Goal: Communication & Community: Participate in discussion

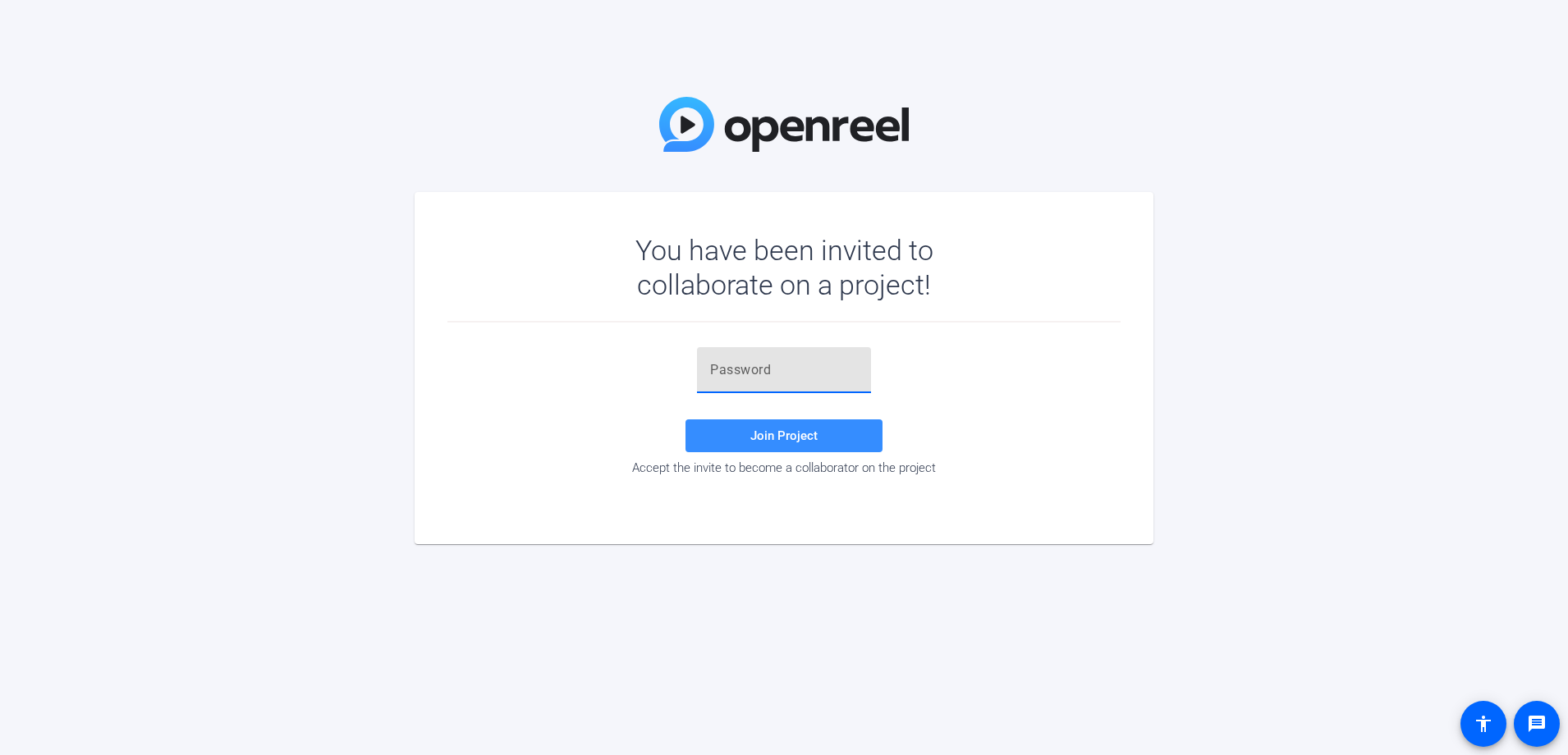
click at [794, 374] on input "text" at bounding box center [784, 370] width 148 height 20
paste input "tEK,^f"
type input "tEK,^f"
click at [811, 435] on span "Join Project" at bounding box center [784, 436] width 67 height 15
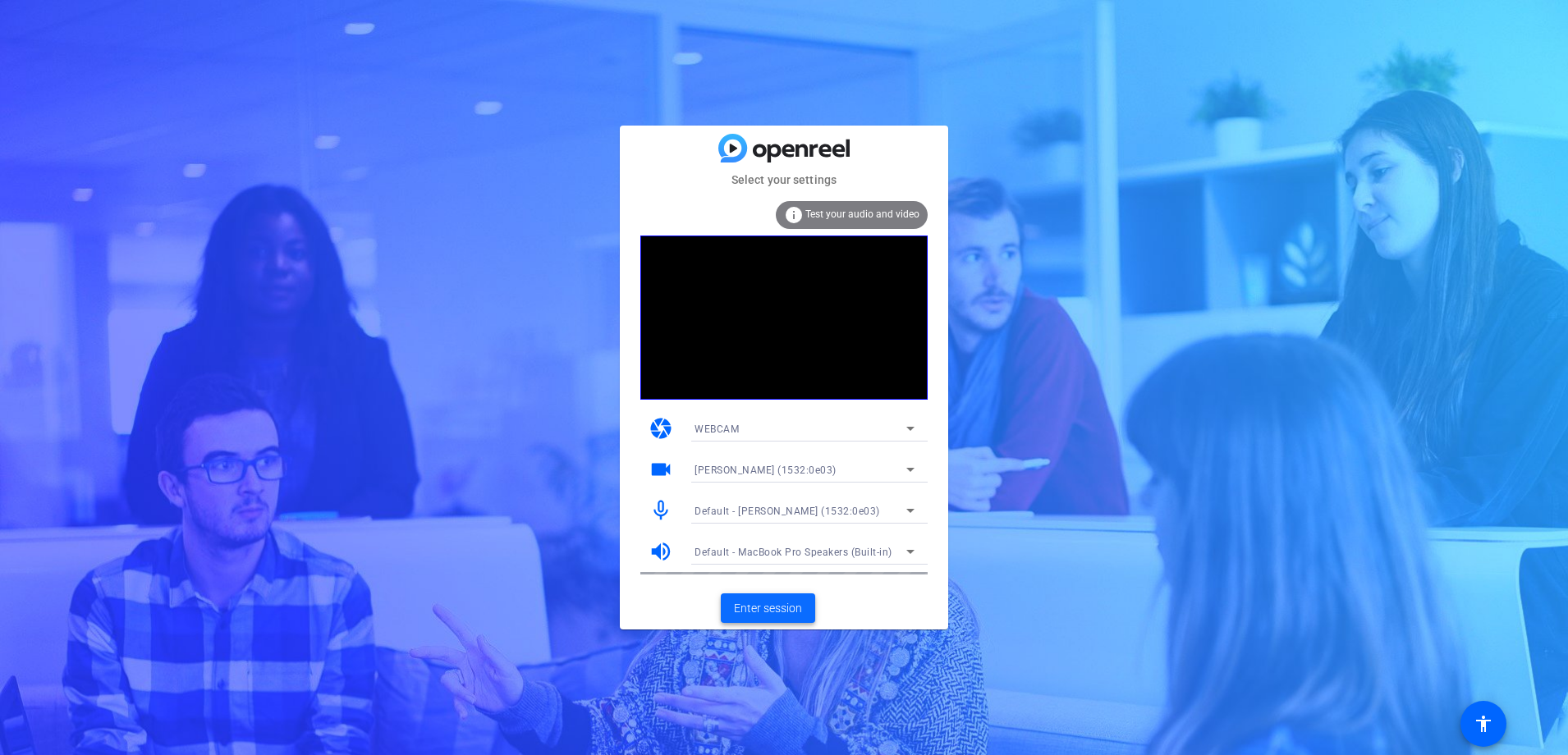
click at [792, 610] on span "Enter session" at bounding box center [767, 609] width 68 height 17
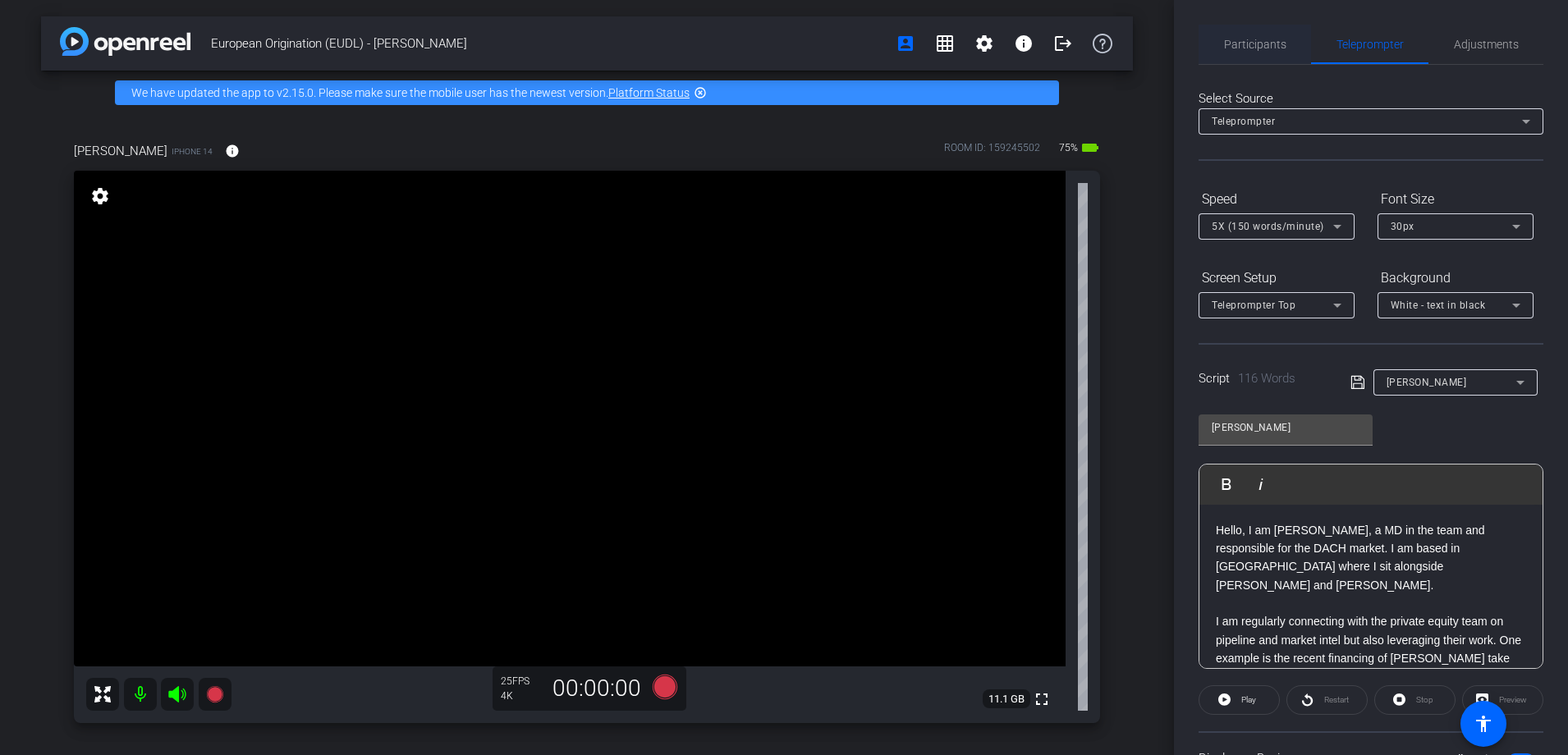
click at [1276, 53] on span "Participants" at bounding box center [1256, 45] width 62 height 39
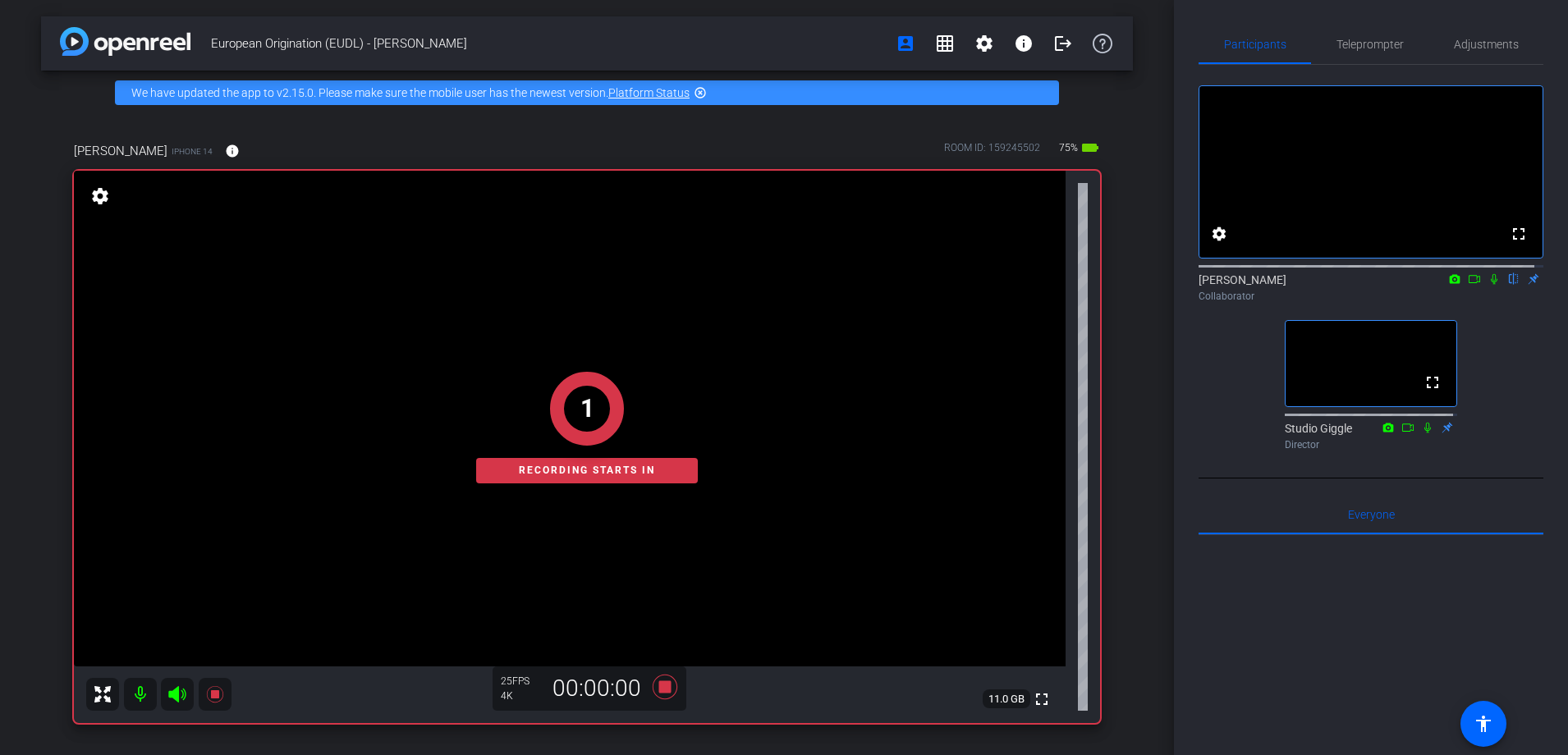
click at [1489, 285] on icon at bounding box center [1494, 278] width 13 height 12
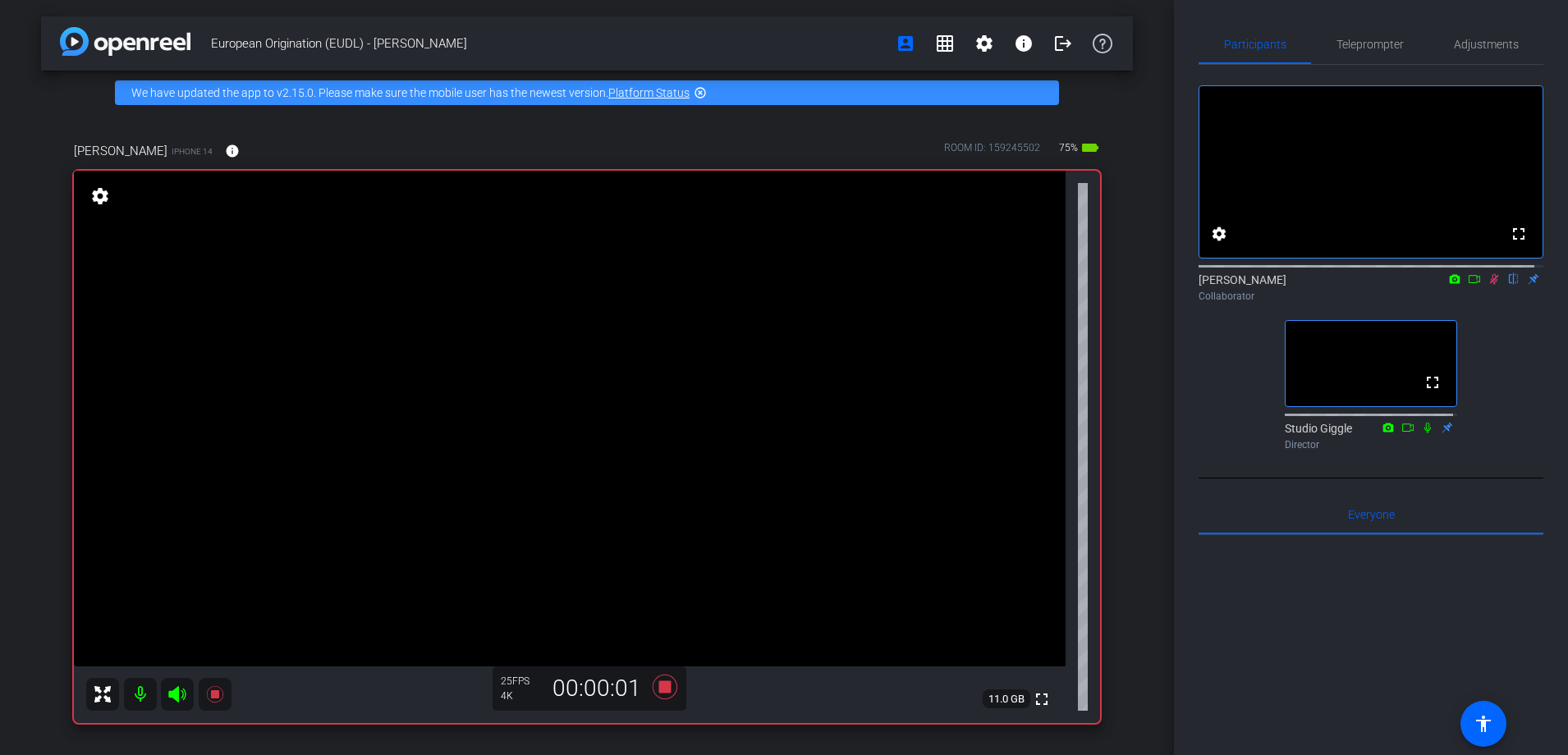
click at [1470, 285] on icon at bounding box center [1474, 278] width 13 height 12
click at [1374, 40] on span "Teleprompter" at bounding box center [1370, 44] width 67 height 12
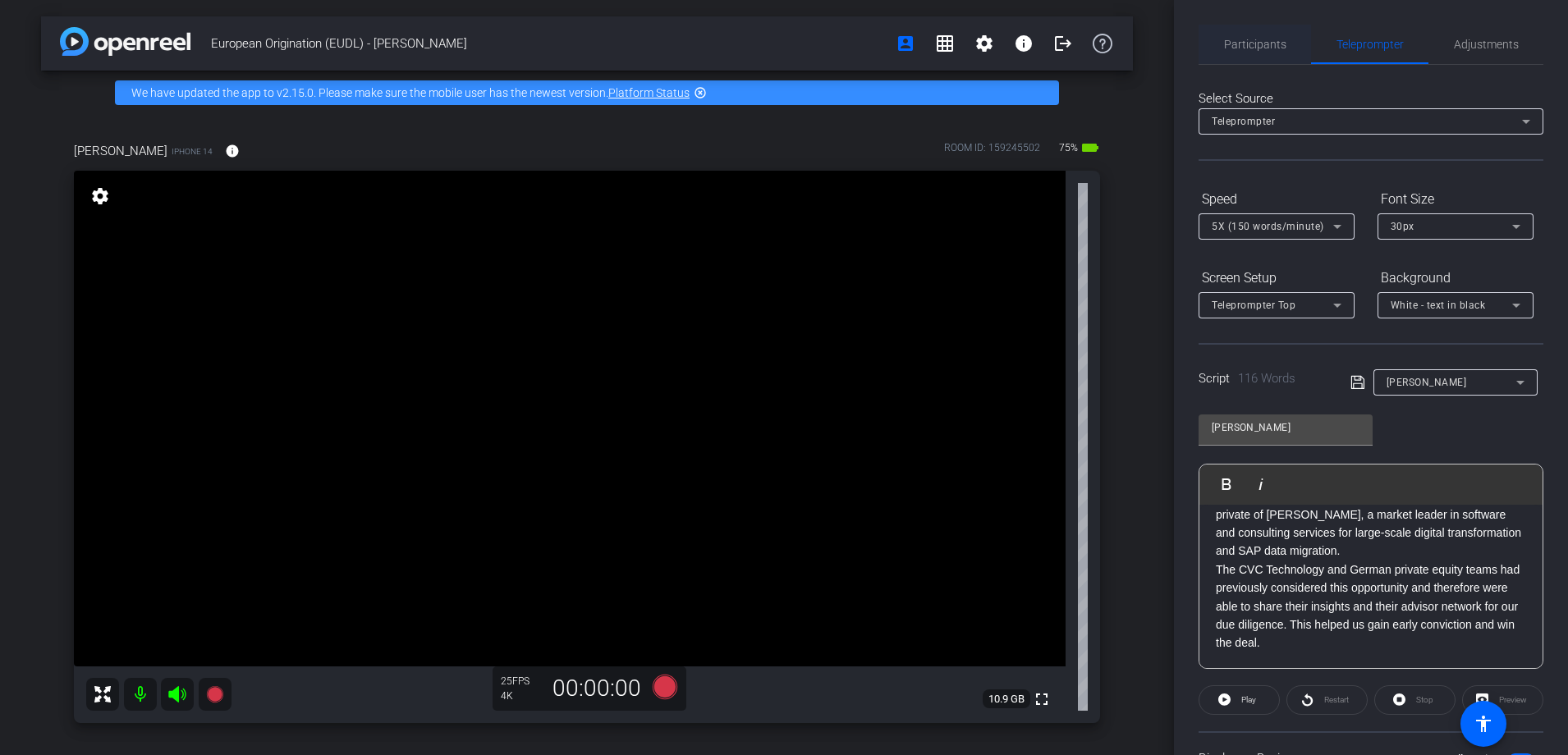
click at [1248, 47] on span "Participants" at bounding box center [1256, 44] width 62 height 12
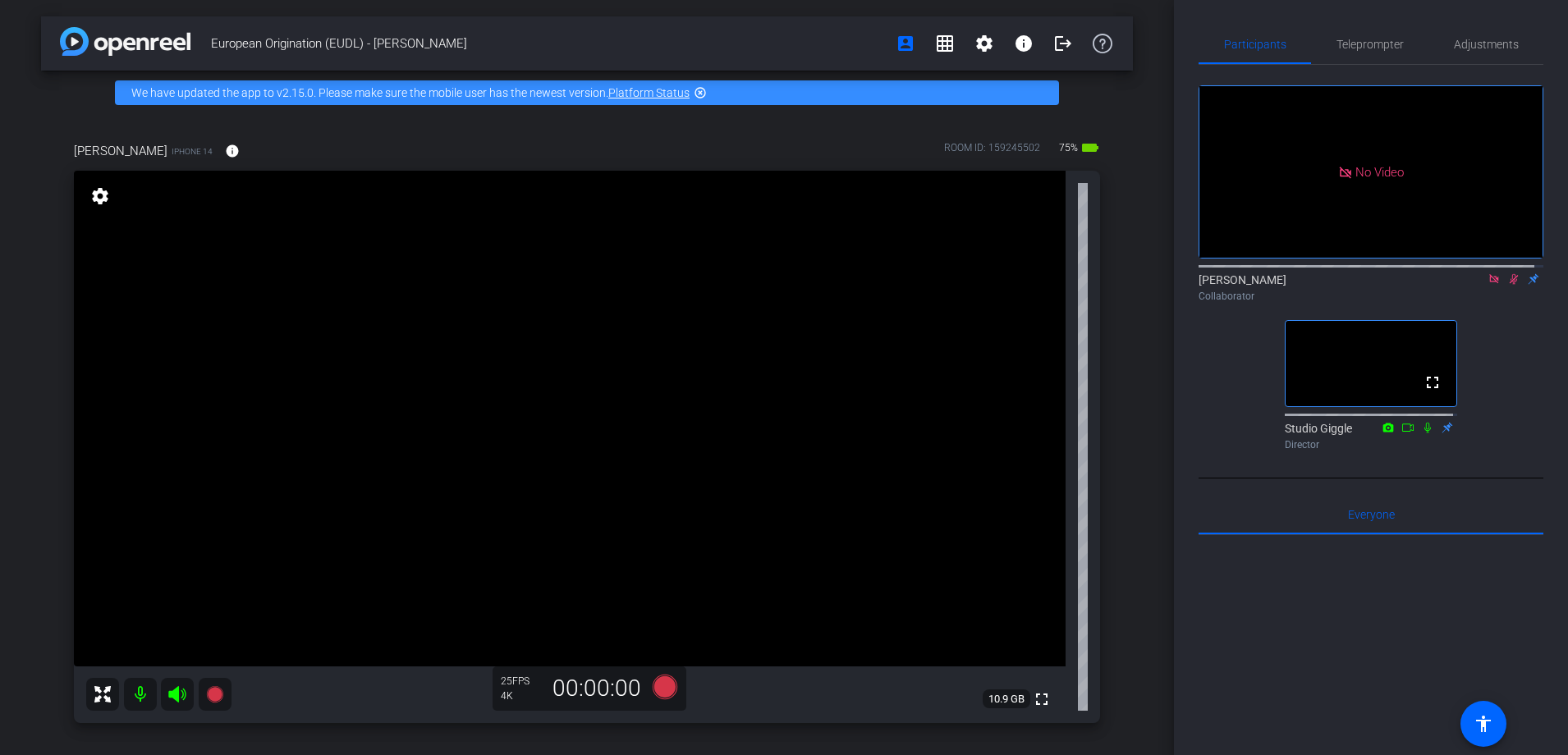
click at [1507, 273] on icon at bounding box center [1514, 278] width 13 height 12
click at [1488, 273] on icon at bounding box center [1494, 278] width 13 height 12
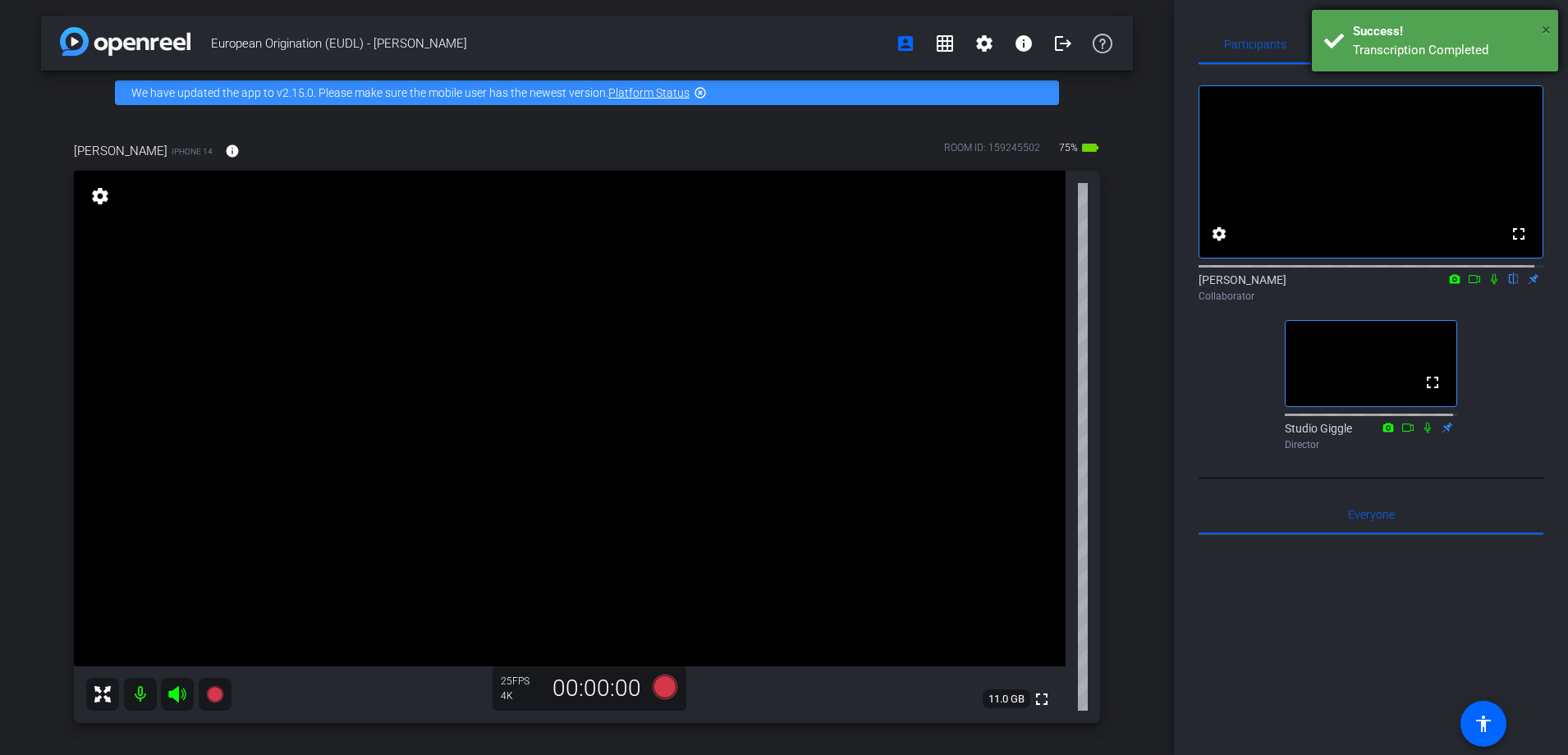
click at [1545, 26] on span "×" at bounding box center [1547, 29] width 9 height 20
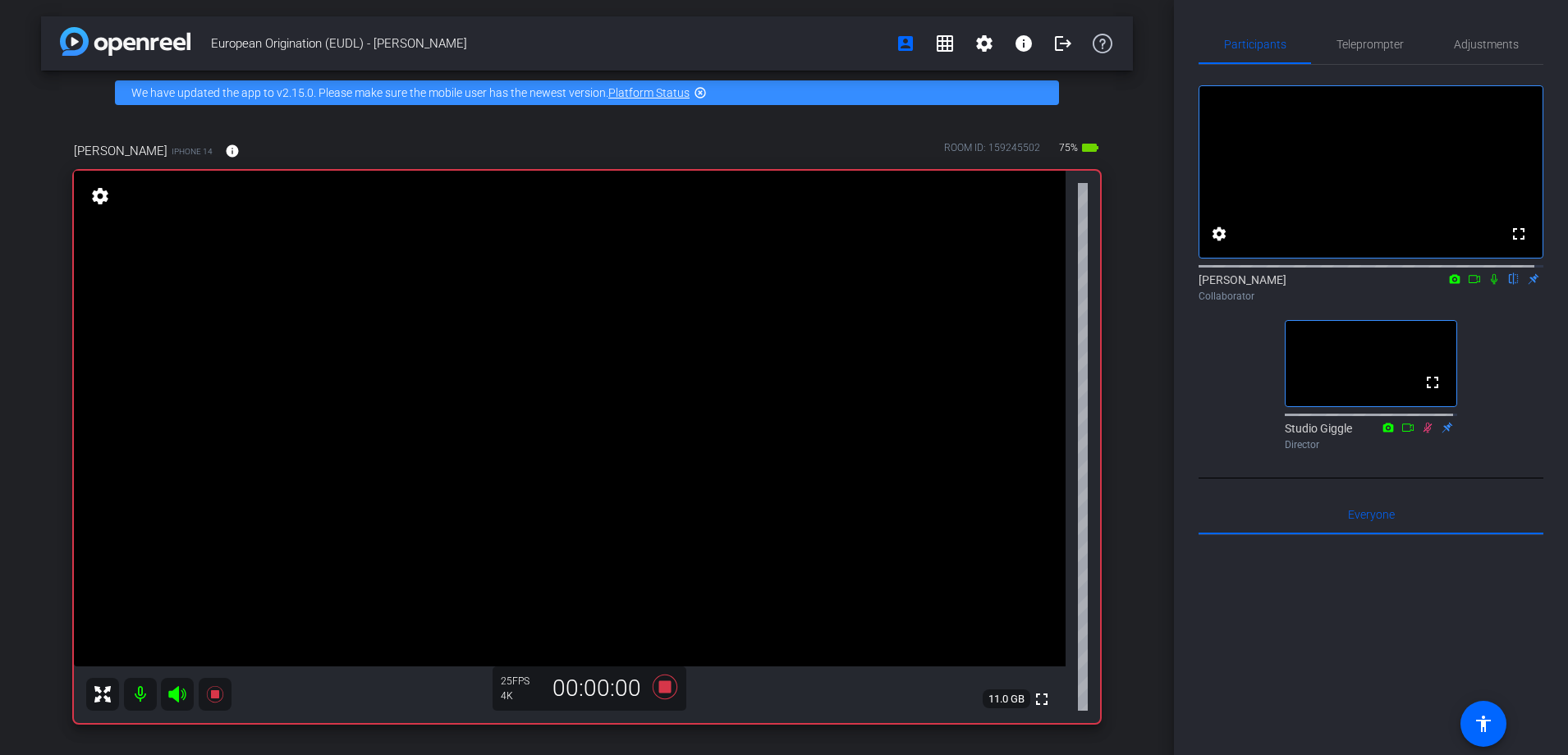
click at [1489, 285] on icon at bounding box center [1494, 278] width 13 height 12
click at [1473, 286] on mat-icon at bounding box center [1474, 279] width 20 height 15
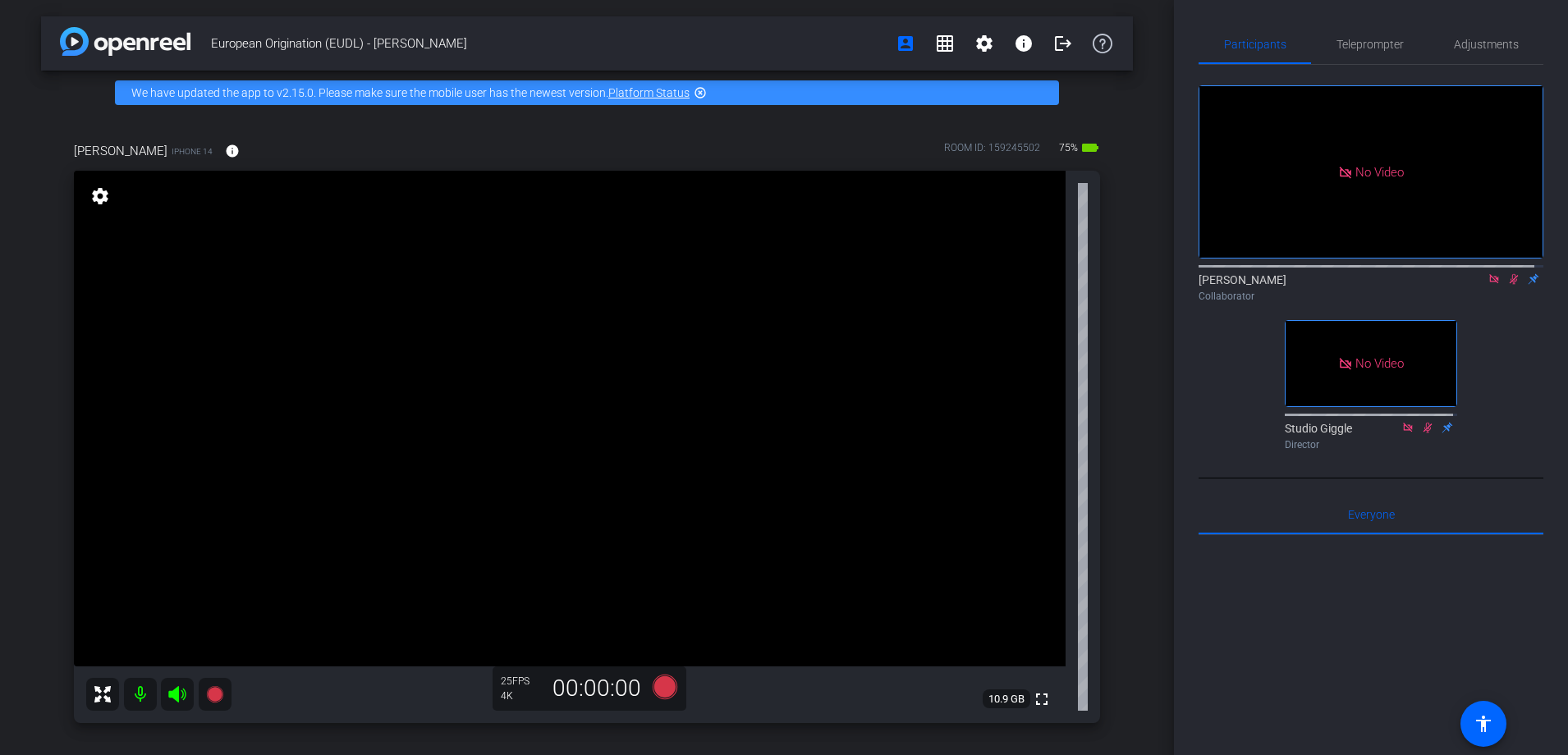
click at [1490, 285] on icon at bounding box center [1494, 278] width 13 height 12
click at [1508, 286] on mat-icon "flip" at bounding box center [1514, 278] width 20 height 15
click at [1490, 285] on icon at bounding box center [1495, 279] width 9 height 11
click at [1504, 286] on mat-icon "flip" at bounding box center [1514, 278] width 20 height 15
click at [1488, 285] on icon at bounding box center [1494, 278] width 13 height 12
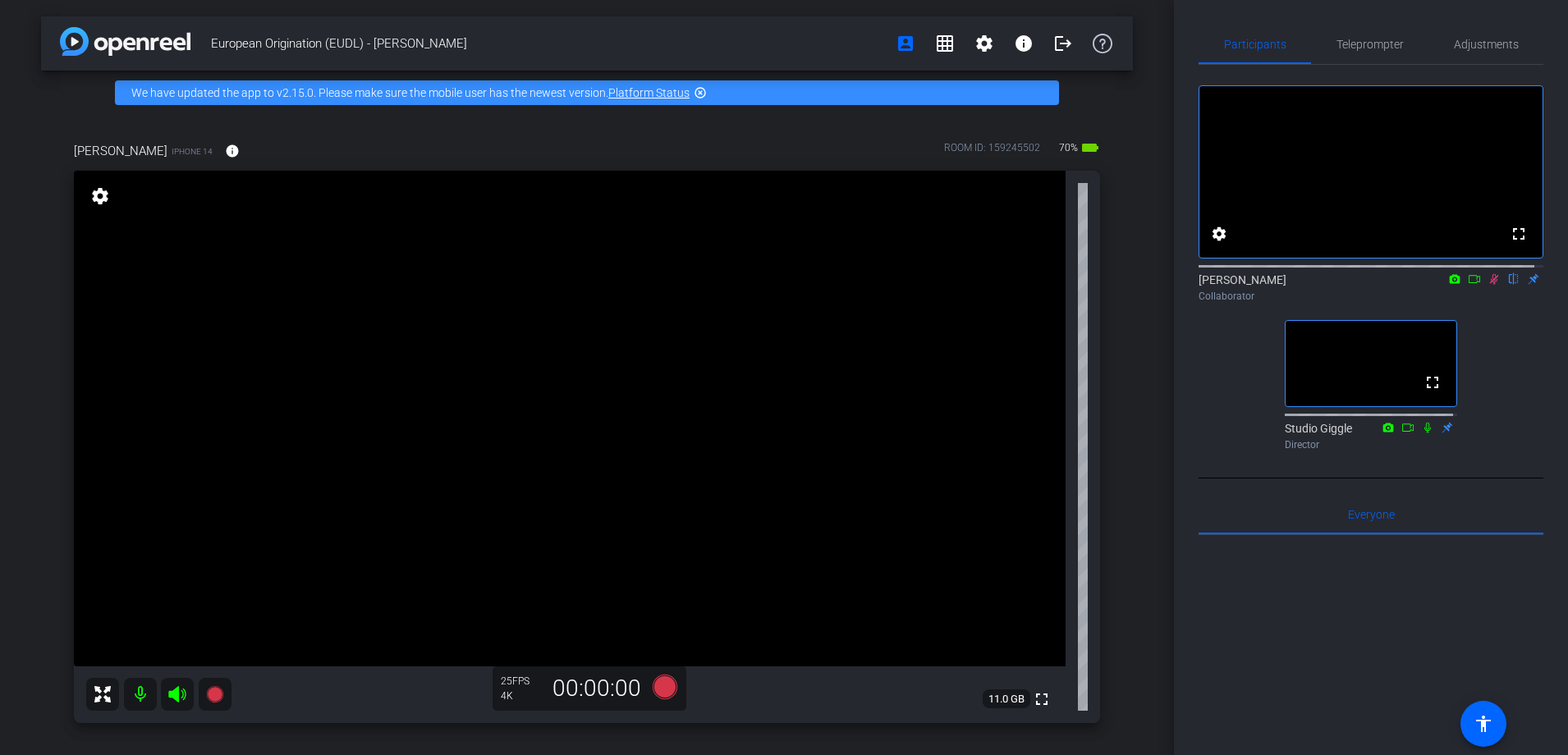
click at [1472, 285] on icon at bounding box center [1474, 278] width 13 height 12
click at [1489, 283] on icon at bounding box center [1494, 278] width 9 height 9
click at [1488, 285] on icon at bounding box center [1494, 278] width 13 height 12
